Goal: Information Seeking & Learning: Learn about a topic

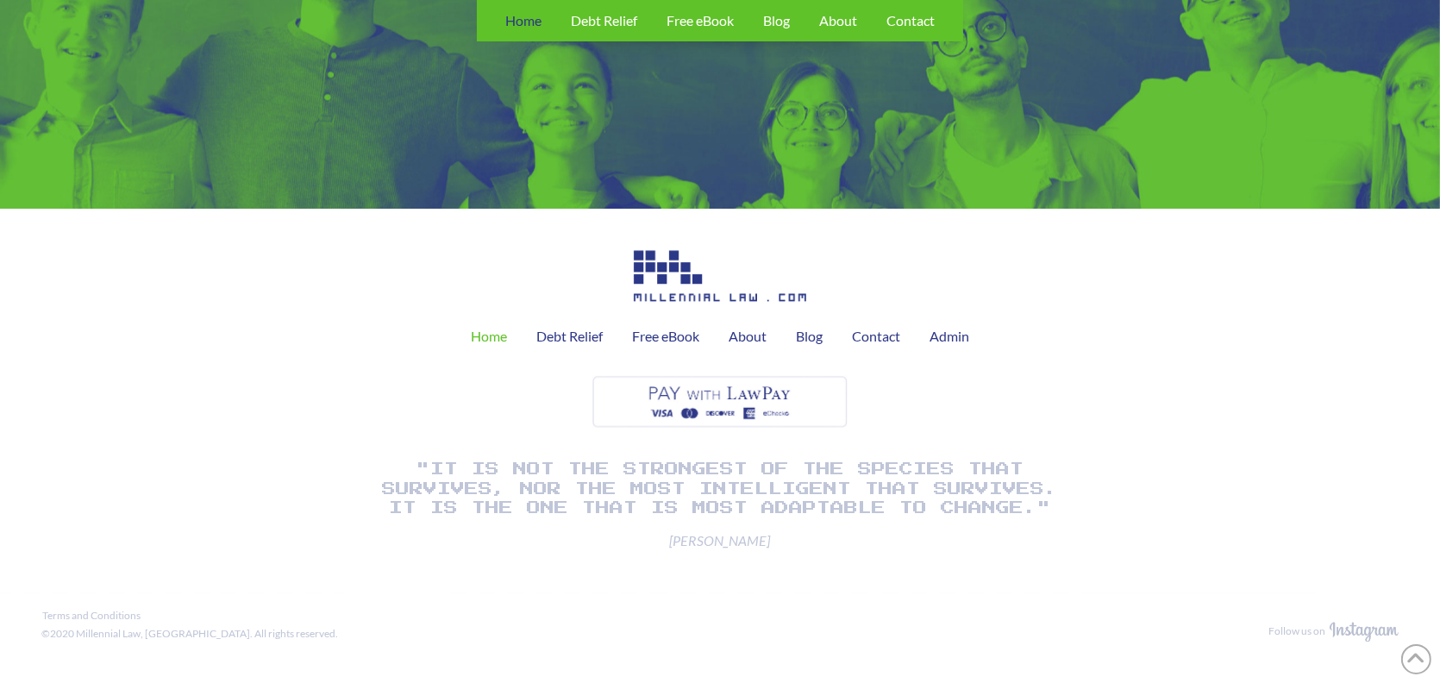
scroll to position [4612, 0]
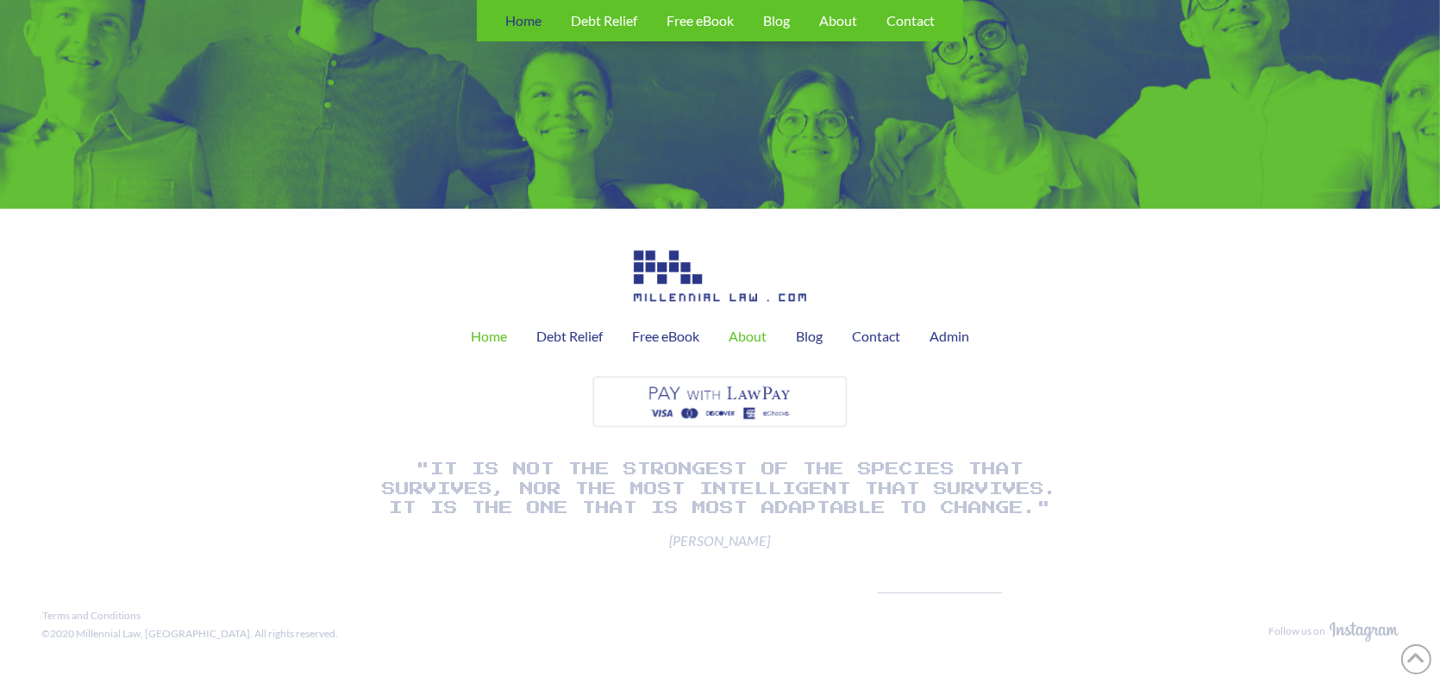
click at [763, 340] on span "About" at bounding box center [748, 336] width 38 height 14
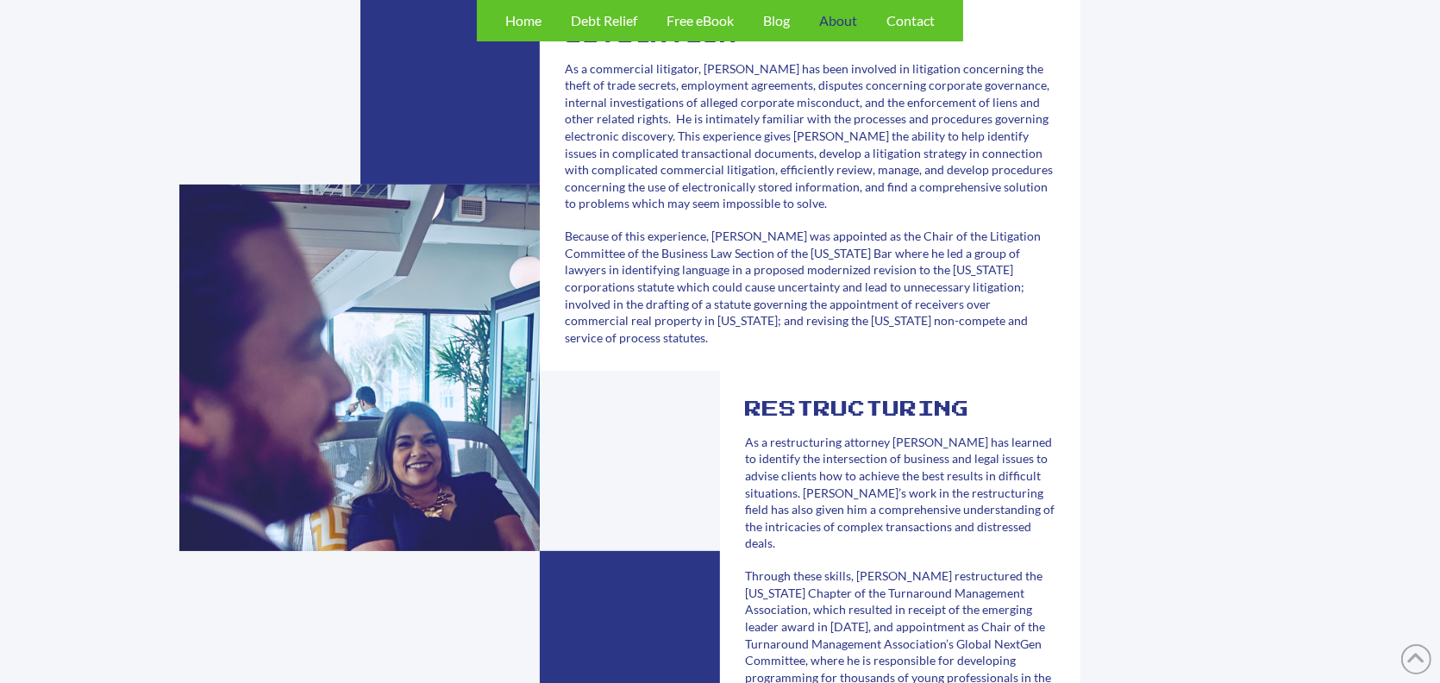
scroll to position [690, 0]
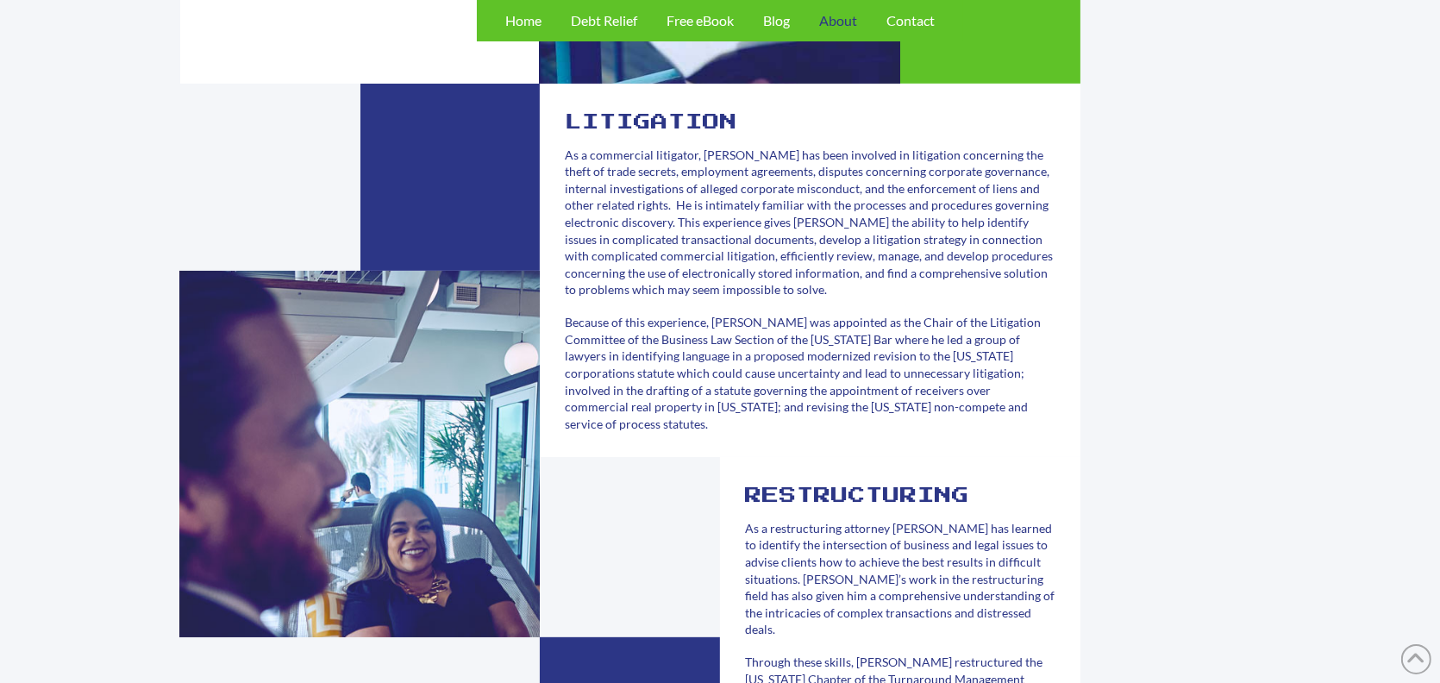
click at [622, 160] on span "As a commercial litigator, [PERSON_NAME] has been involved in litigation concer…" at bounding box center [809, 222] width 488 height 150
drag, startPoint x: 634, startPoint y: 178, endPoint x: 665, endPoint y: 178, distance: 31.0
click at [665, 178] on span "As a commercial litigator, [PERSON_NAME] has been involved in litigation concer…" at bounding box center [809, 222] width 488 height 150
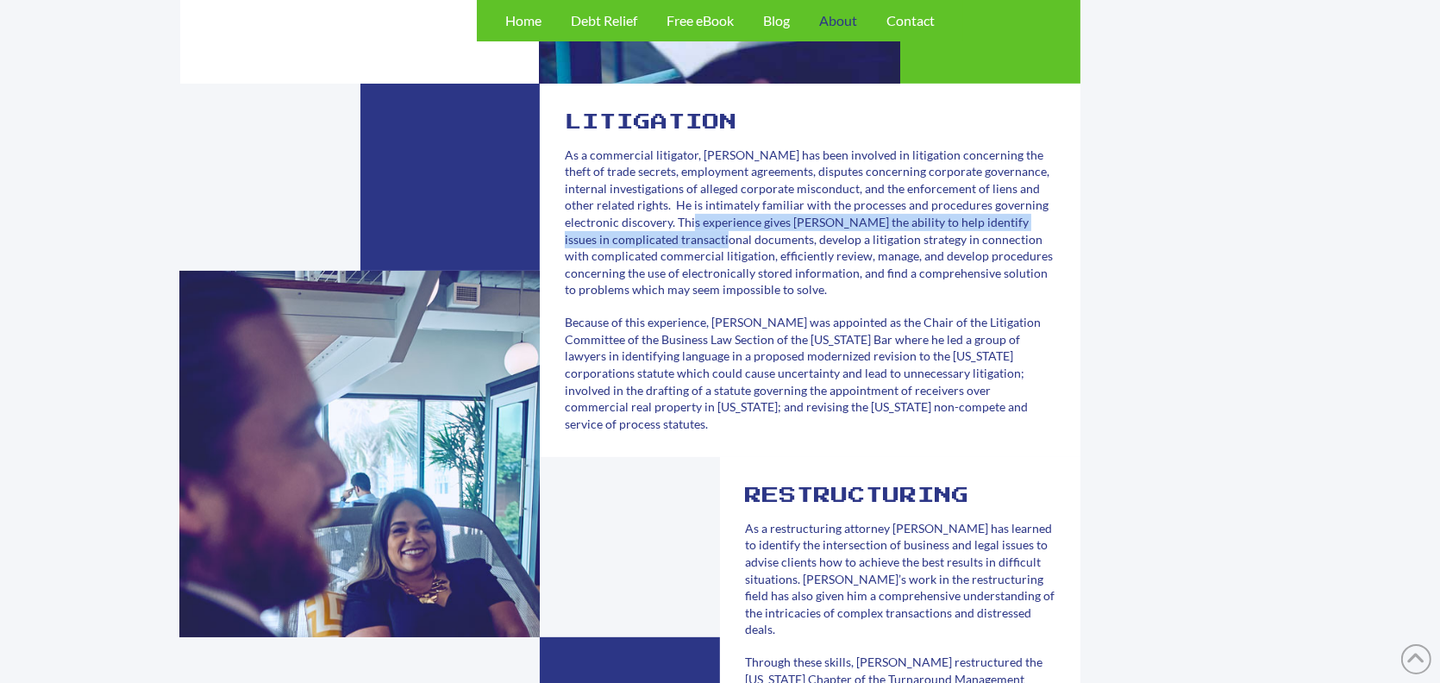
drag, startPoint x: 739, startPoint y: 226, endPoint x: 779, endPoint y: 240, distance: 42.0
click at [779, 240] on span "As a commercial litigator, [PERSON_NAME] has been involved in litigation concer…" at bounding box center [809, 222] width 488 height 150
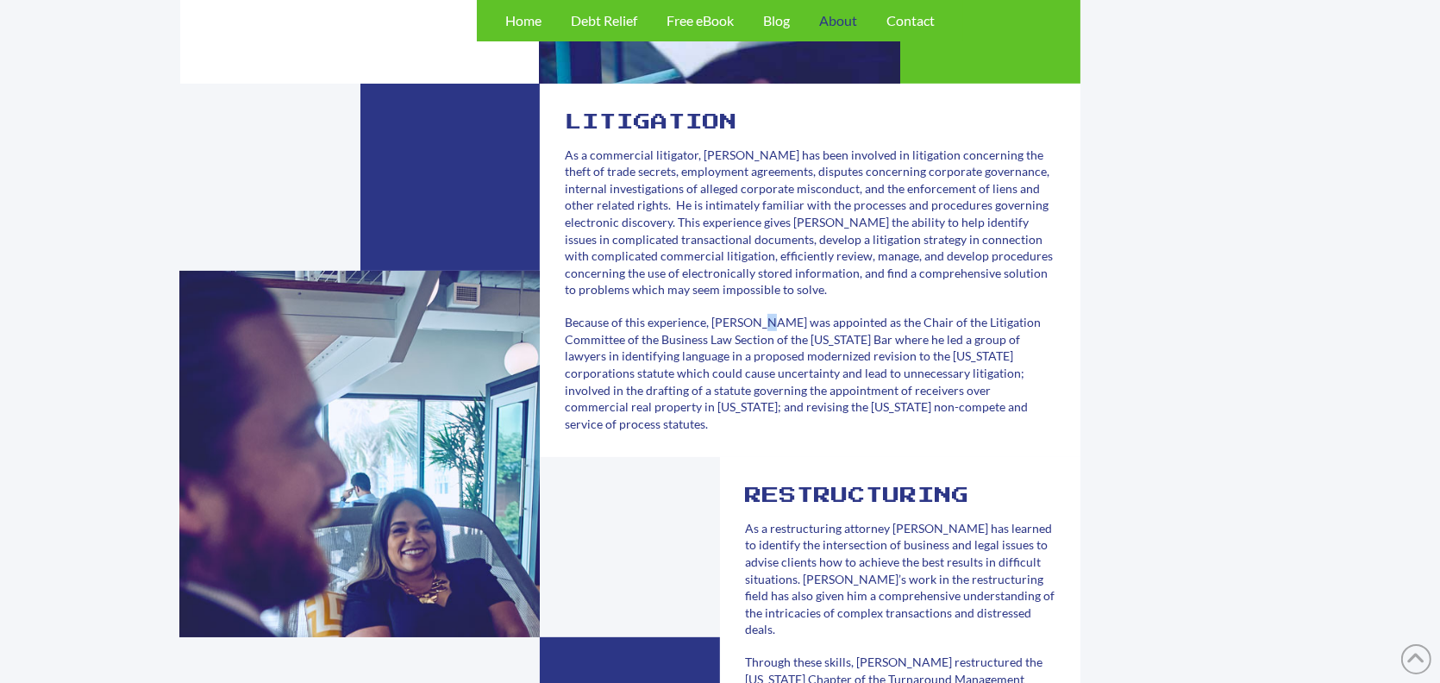
click at [762, 335] on p "Because of this experience, [PERSON_NAME] was appointed as the Chair of the Lit…" at bounding box center [810, 373] width 490 height 118
click at [788, 346] on span "Because of this experience, [PERSON_NAME] was appointed as the Chair of the Lit…" at bounding box center [803, 373] width 476 height 116
drag, startPoint x: 782, startPoint y: 372, endPoint x: 805, endPoint y: 372, distance: 23.3
click at [804, 372] on span "Because of this experience, [PERSON_NAME] was appointed as the Chair of the Lit…" at bounding box center [803, 373] width 476 height 116
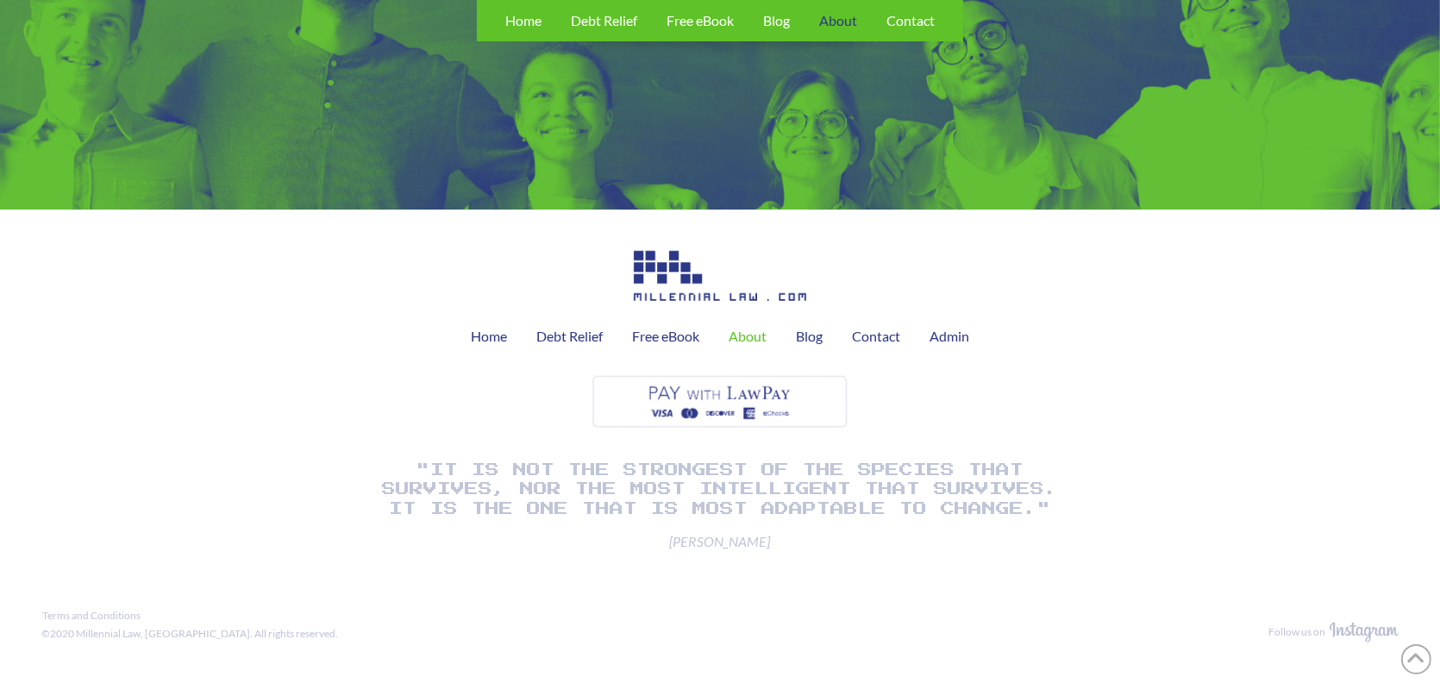
scroll to position [2152, 0]
click at [922, 335] on div "Admin" at bounding box center [949, 336] width 69 height 43
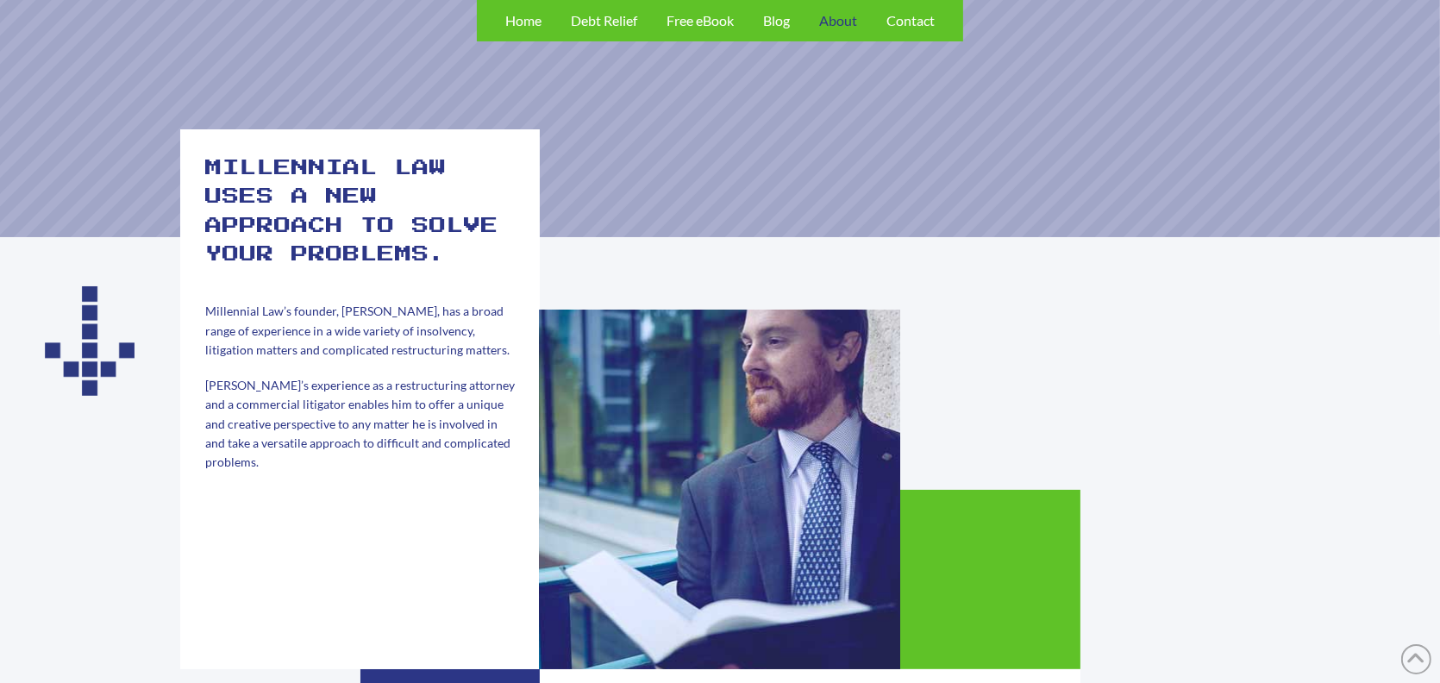
scroll to position [0, 0]
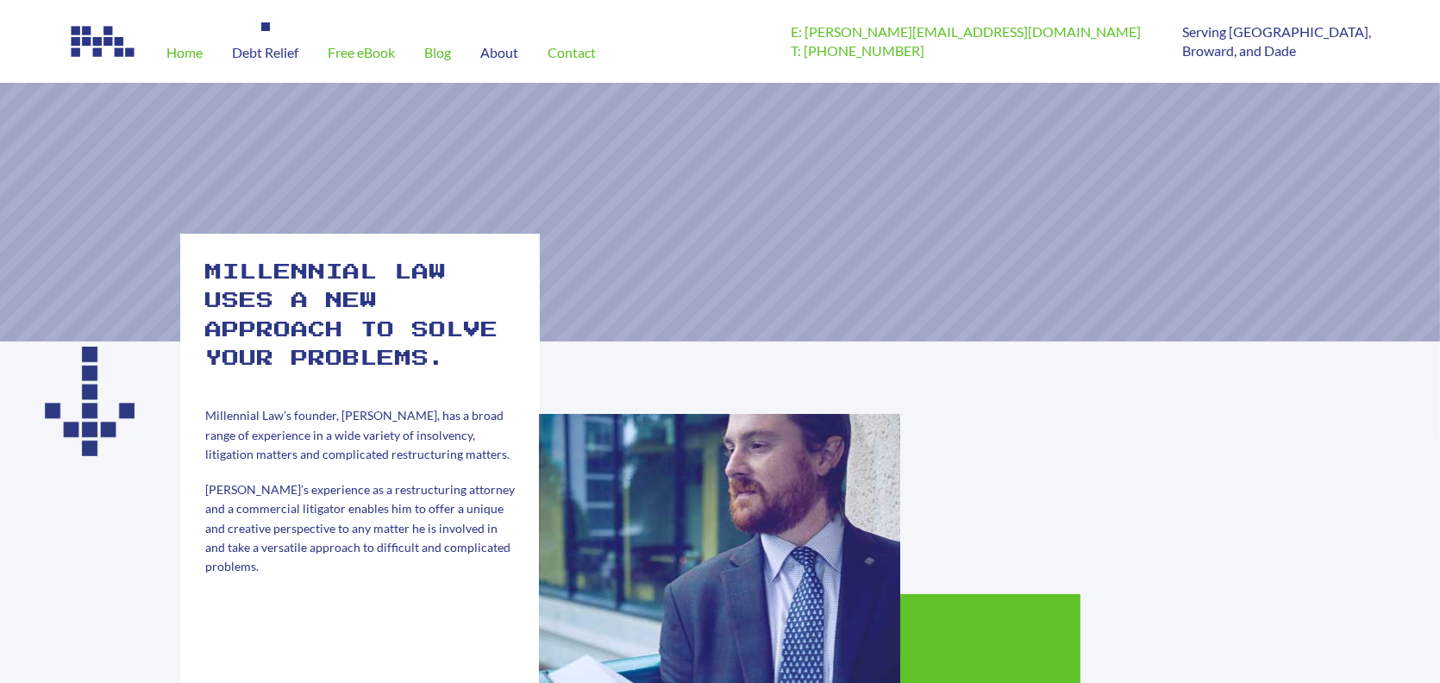
click at [271, 62] on div "Debt Relief" at bounding box center [265, 52] width 96 height 60
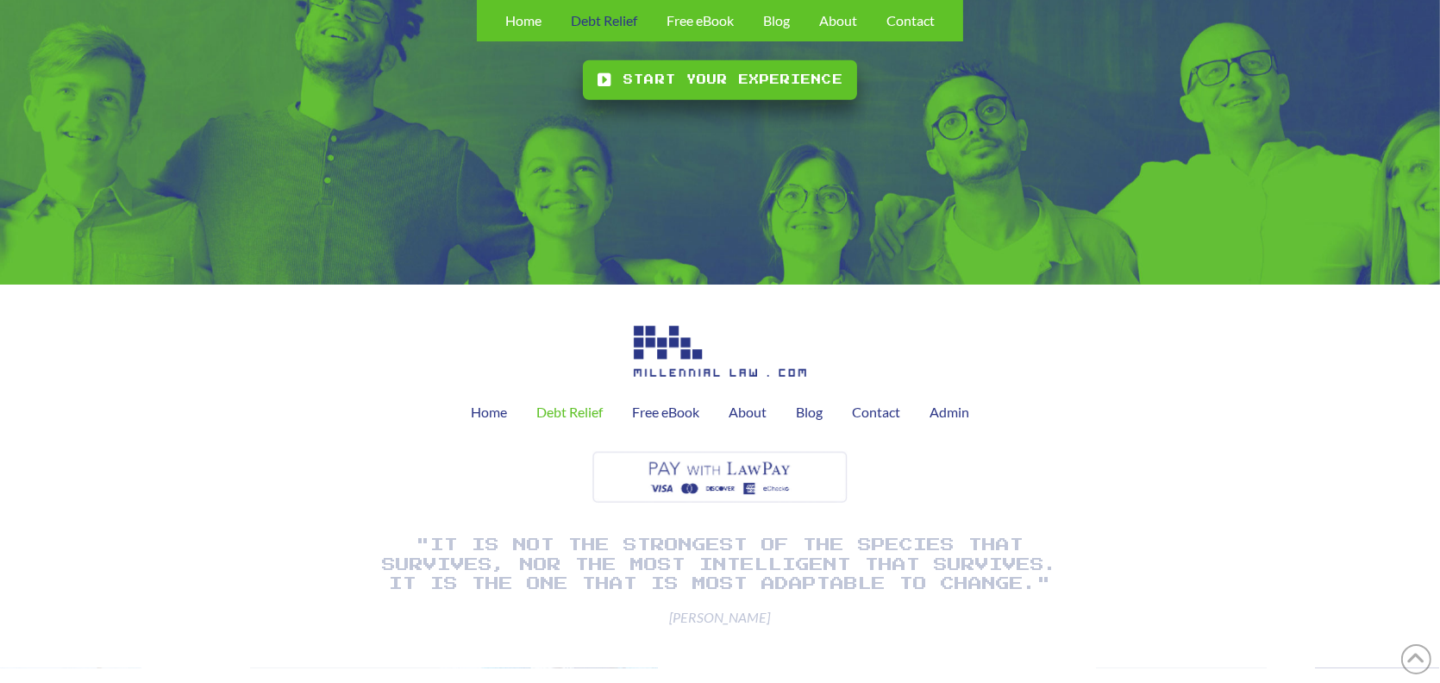
scroll to position [2134, 0]
